Goal: Find specific page/section: Find specific page/section

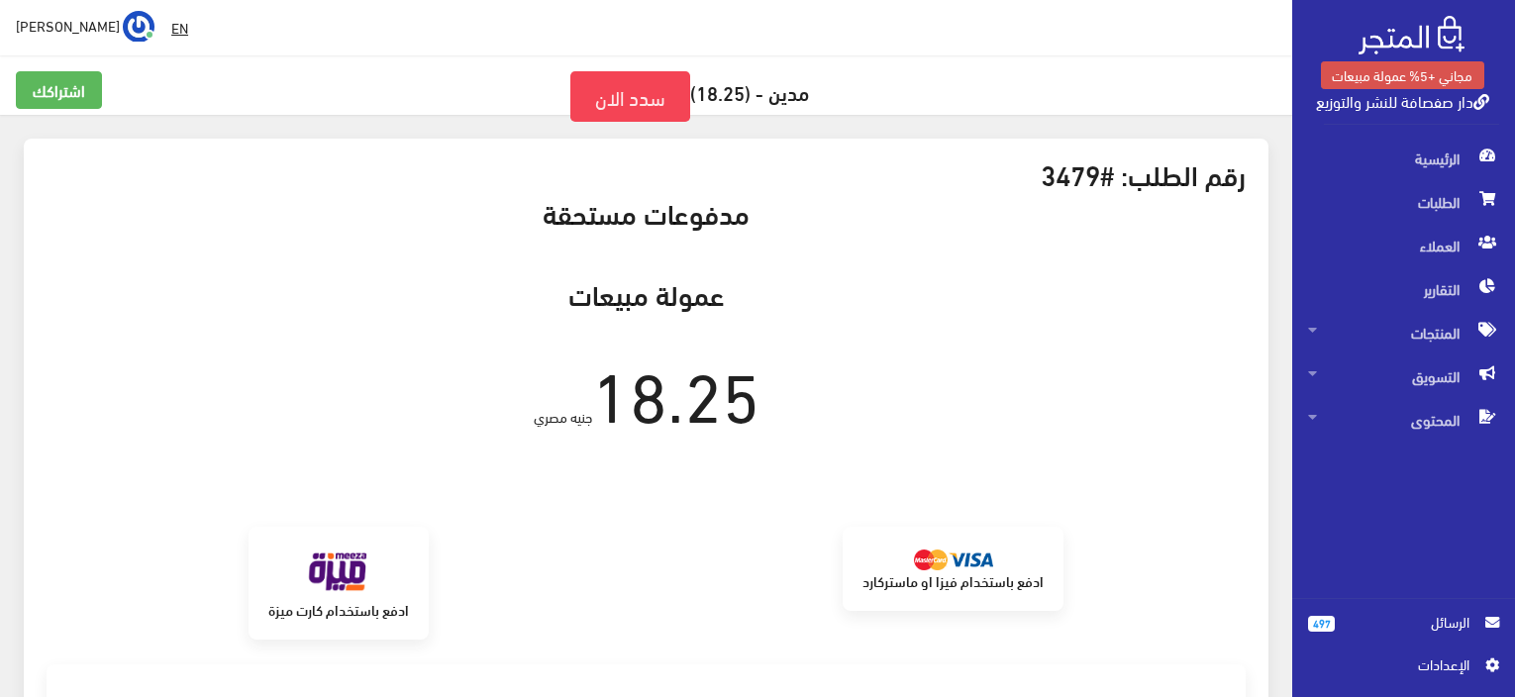
scroll to position [238, 0]
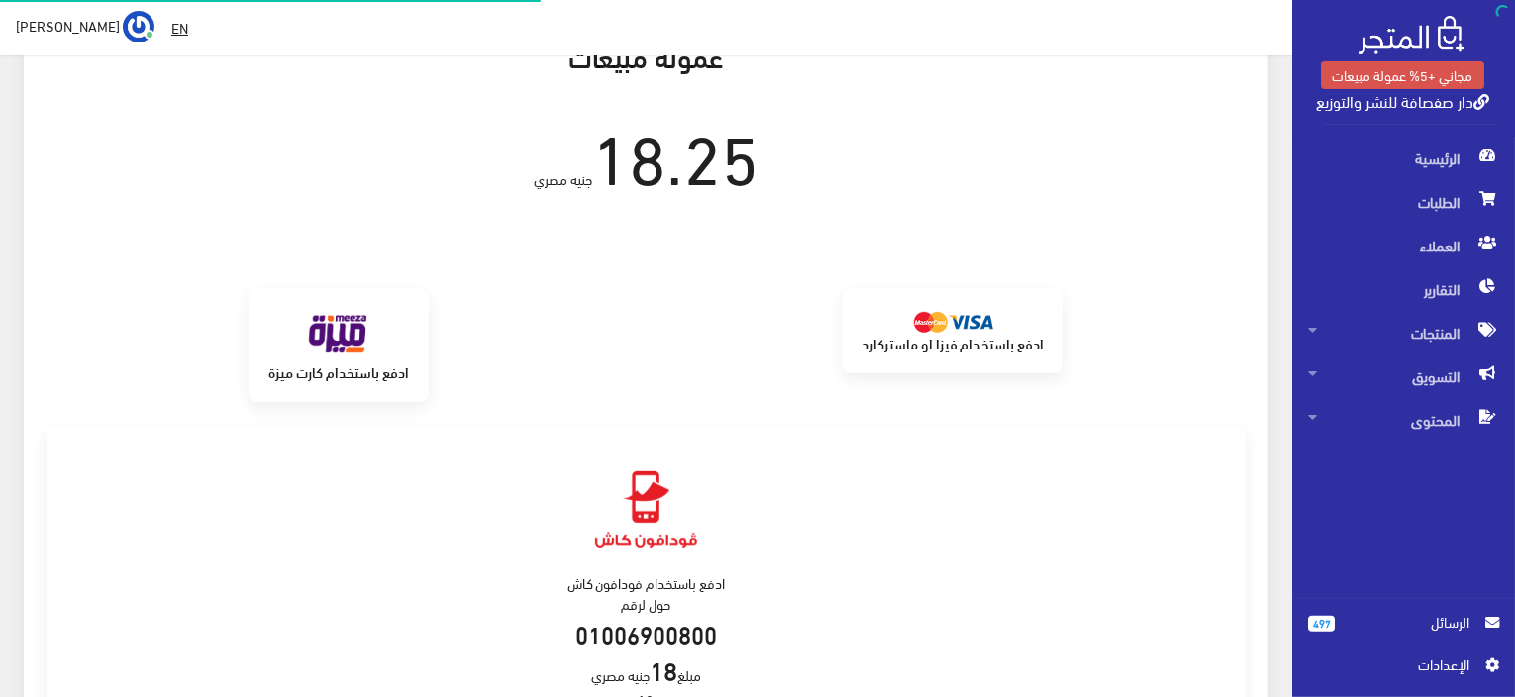
scroll to position [238, 0]
click at [1443, 175] on span "الرئيسية" at bounding box center [1403, 159] width 191 height 44
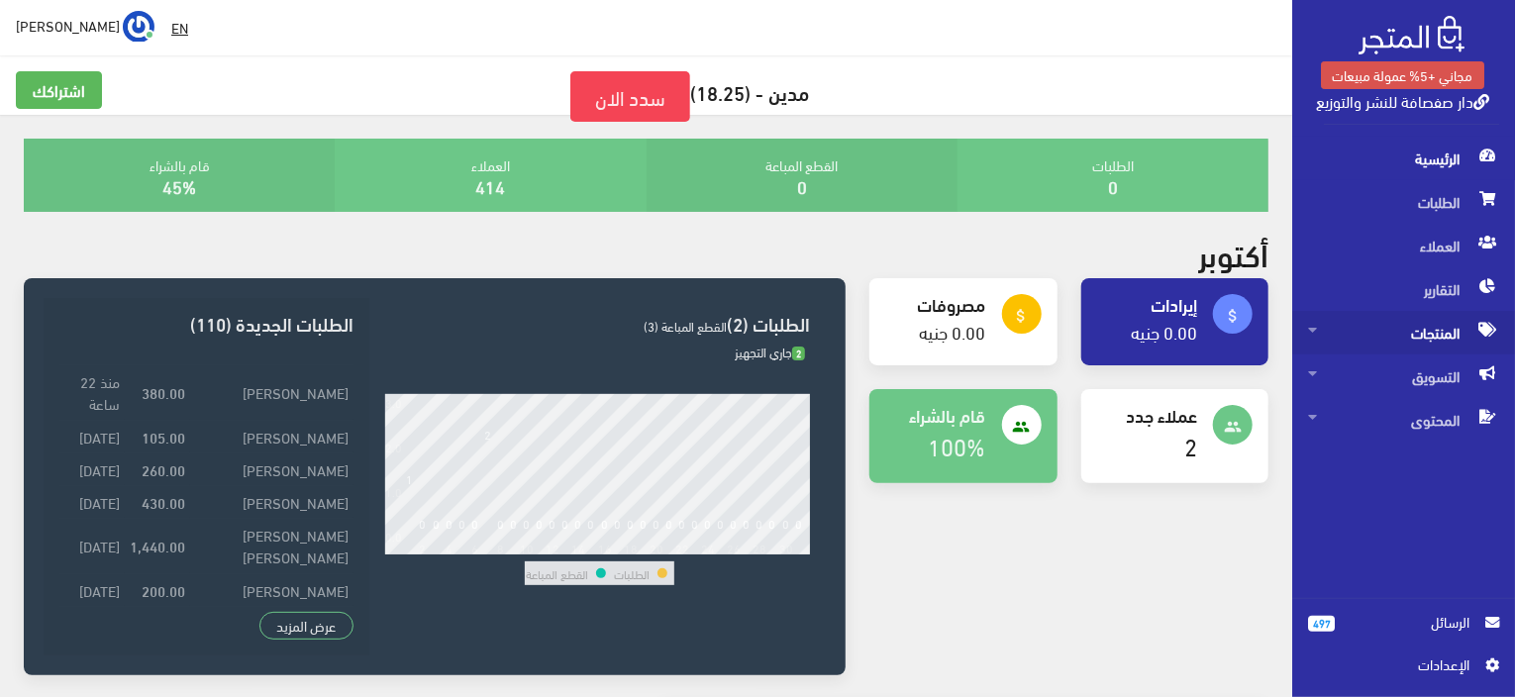
click at [1413, 336] on span "المنتجات" at bounding box center [1403, 333] width 191 height 44
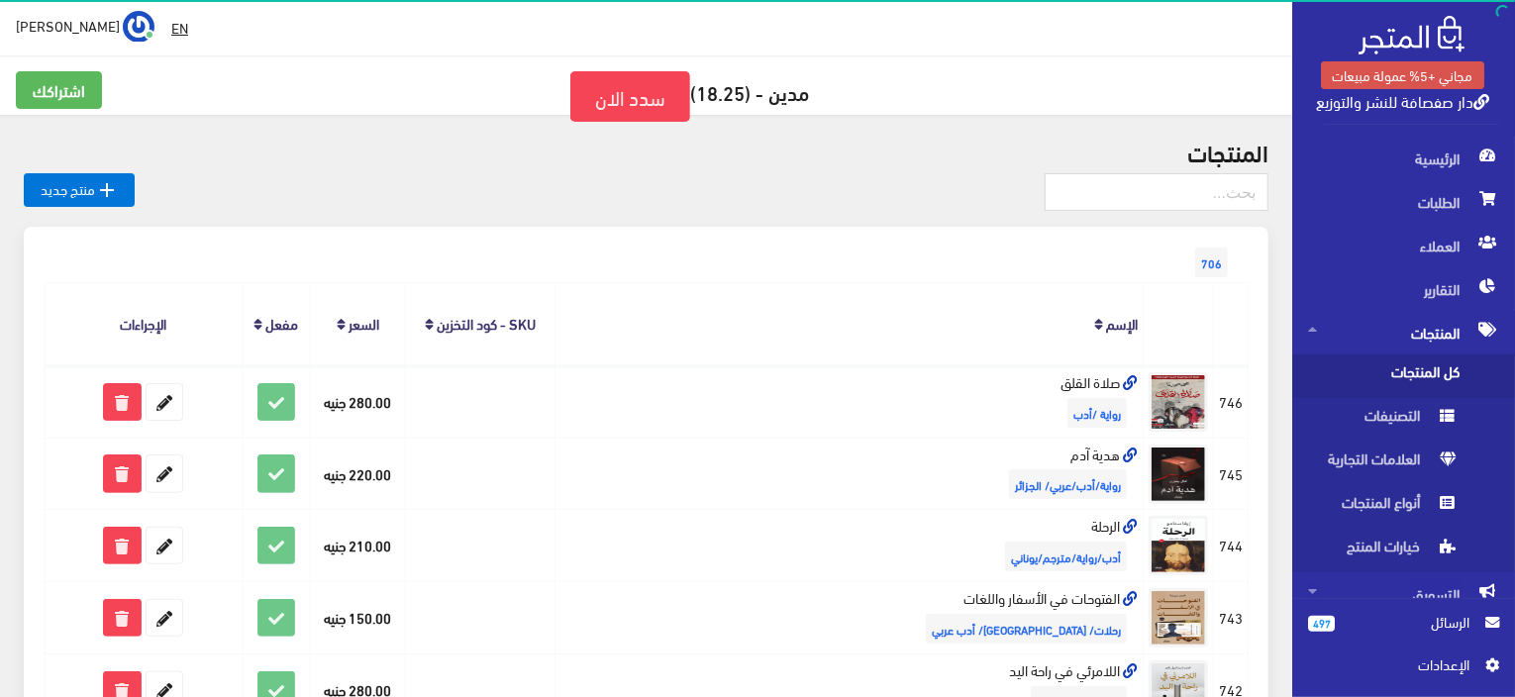
click at [1362, 377] on span "كل المنتجات" at bounding box center [1383, 377] width 151 height 44
